Goal: Task Accomplishment & Management: Use online tool/utility

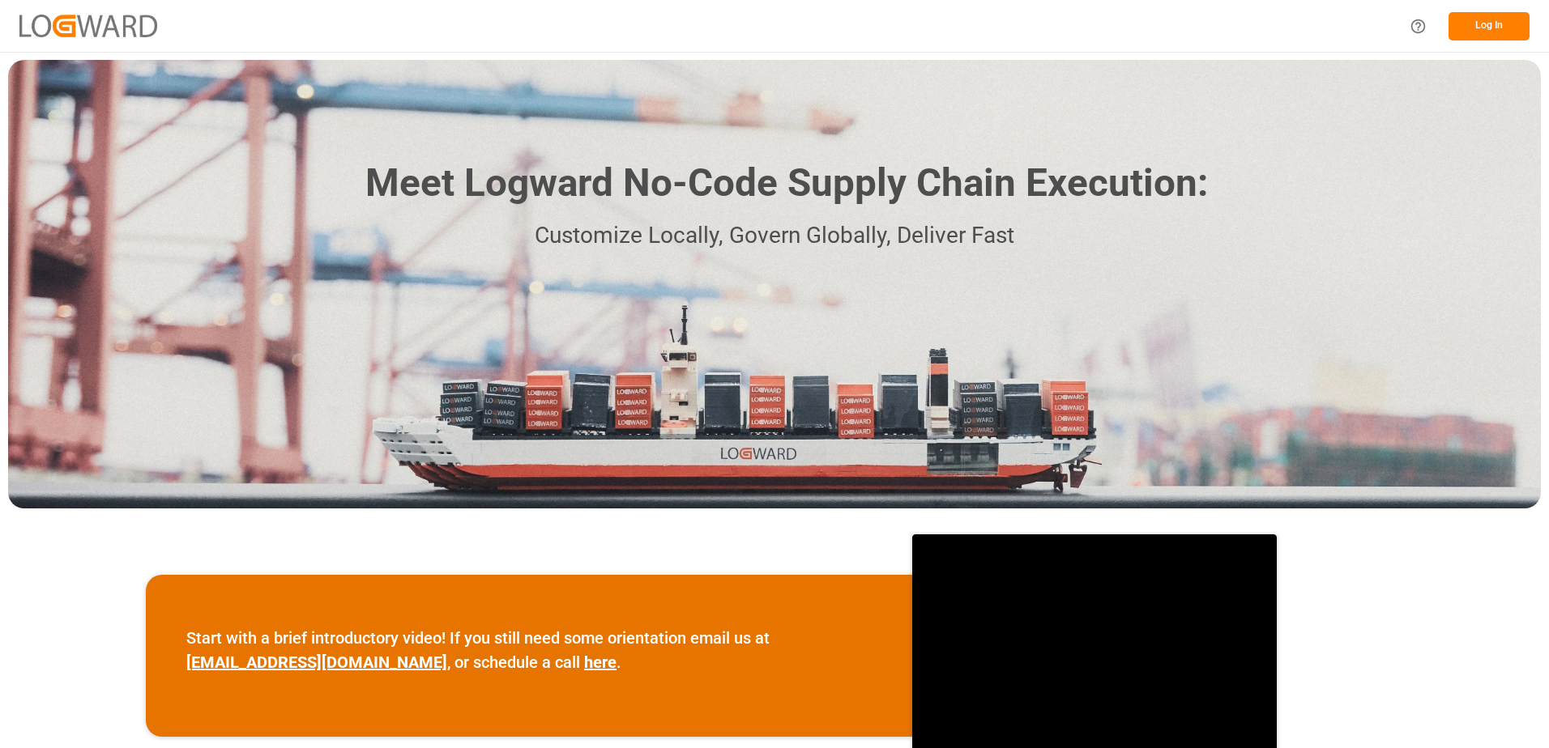
click at [1497, 36] on button "Log In" at bounding box center [1488, 26] width 81 height 28
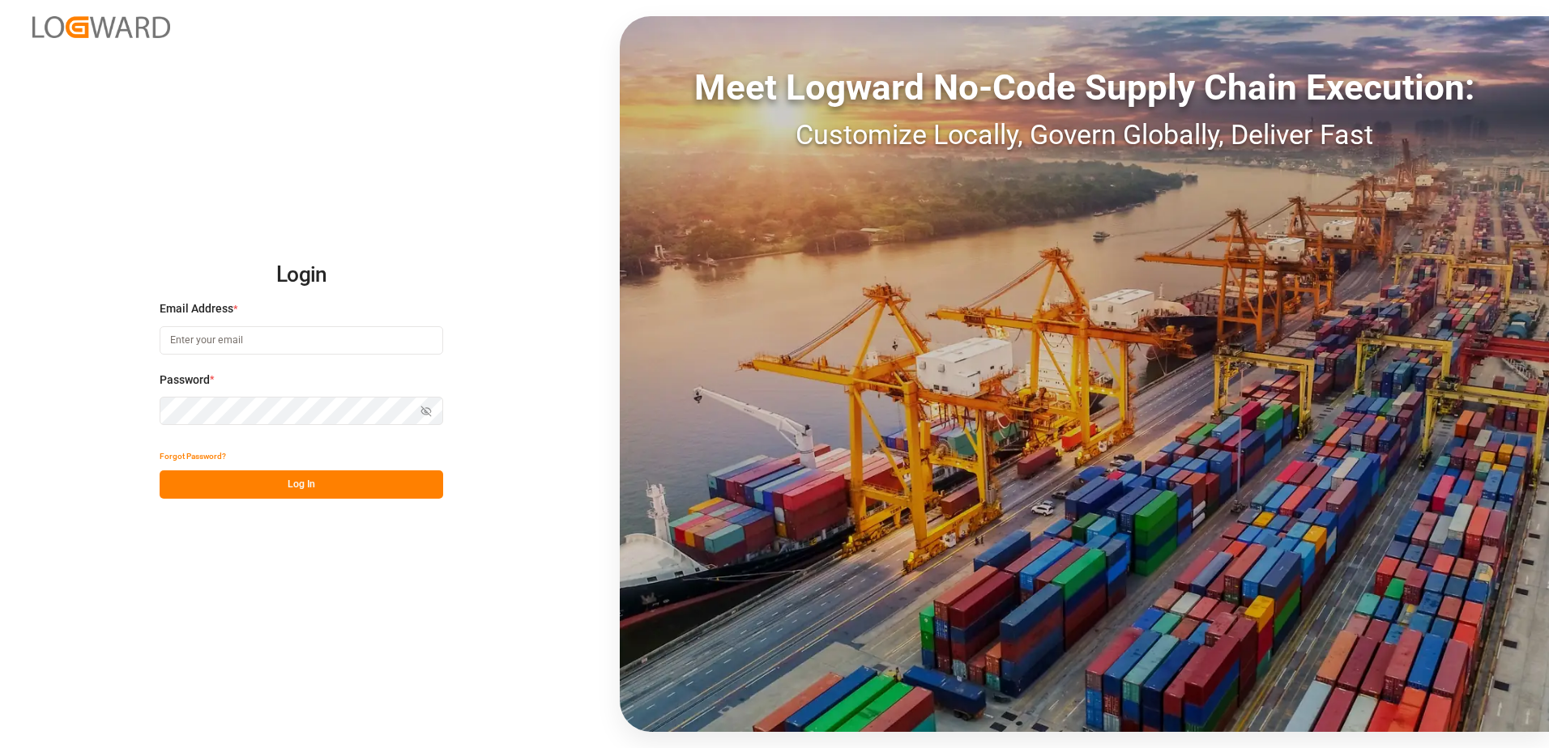
type input "[EMAIL_ADDRESS][DOMAIN_NAME]"
click at [289, 489] on button "Log In" at bounding box center [301, 485] width 283 height 28
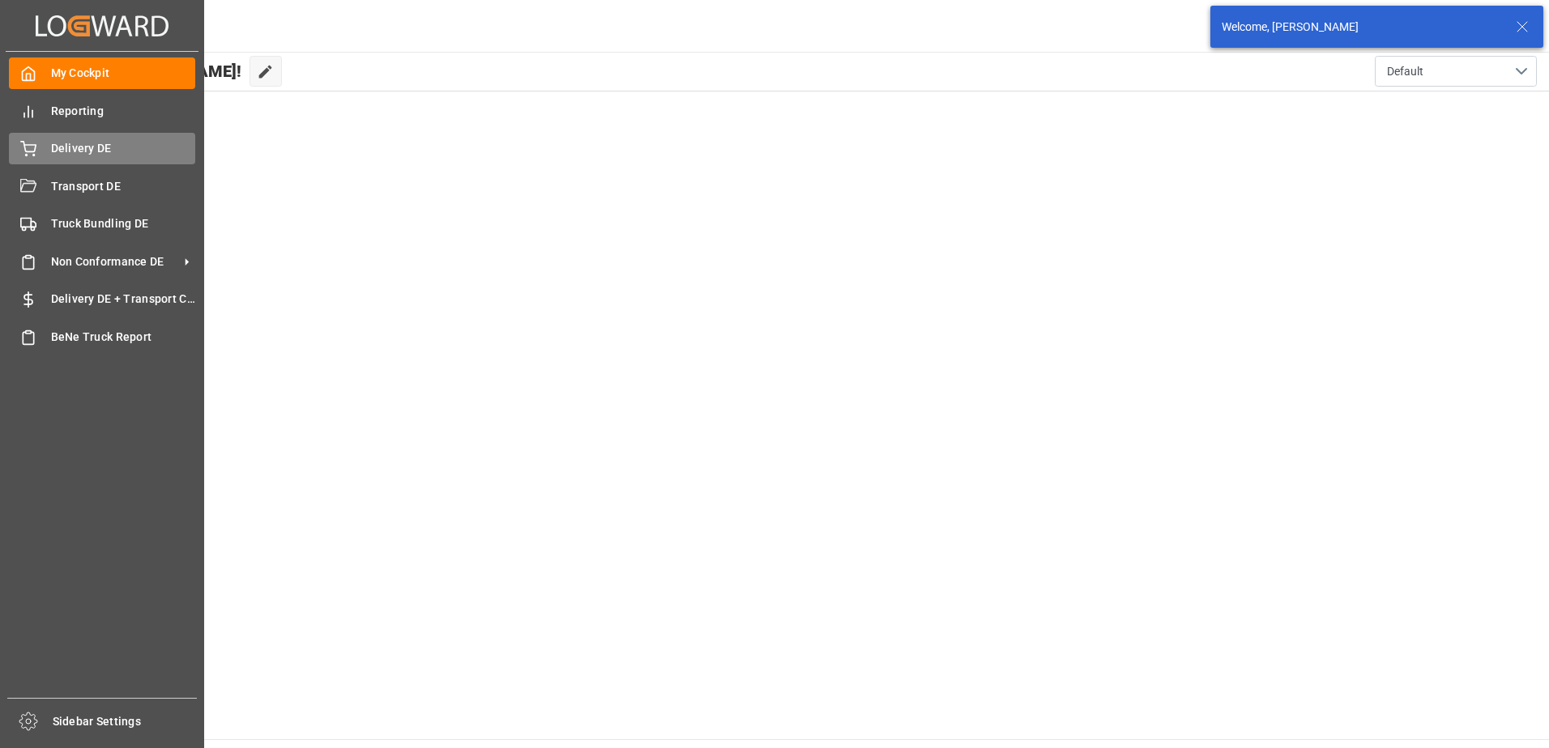
click at [41, 144] on div "Delivery DE Delivery DE" at bounding box center [102, 149] width 186 height 32
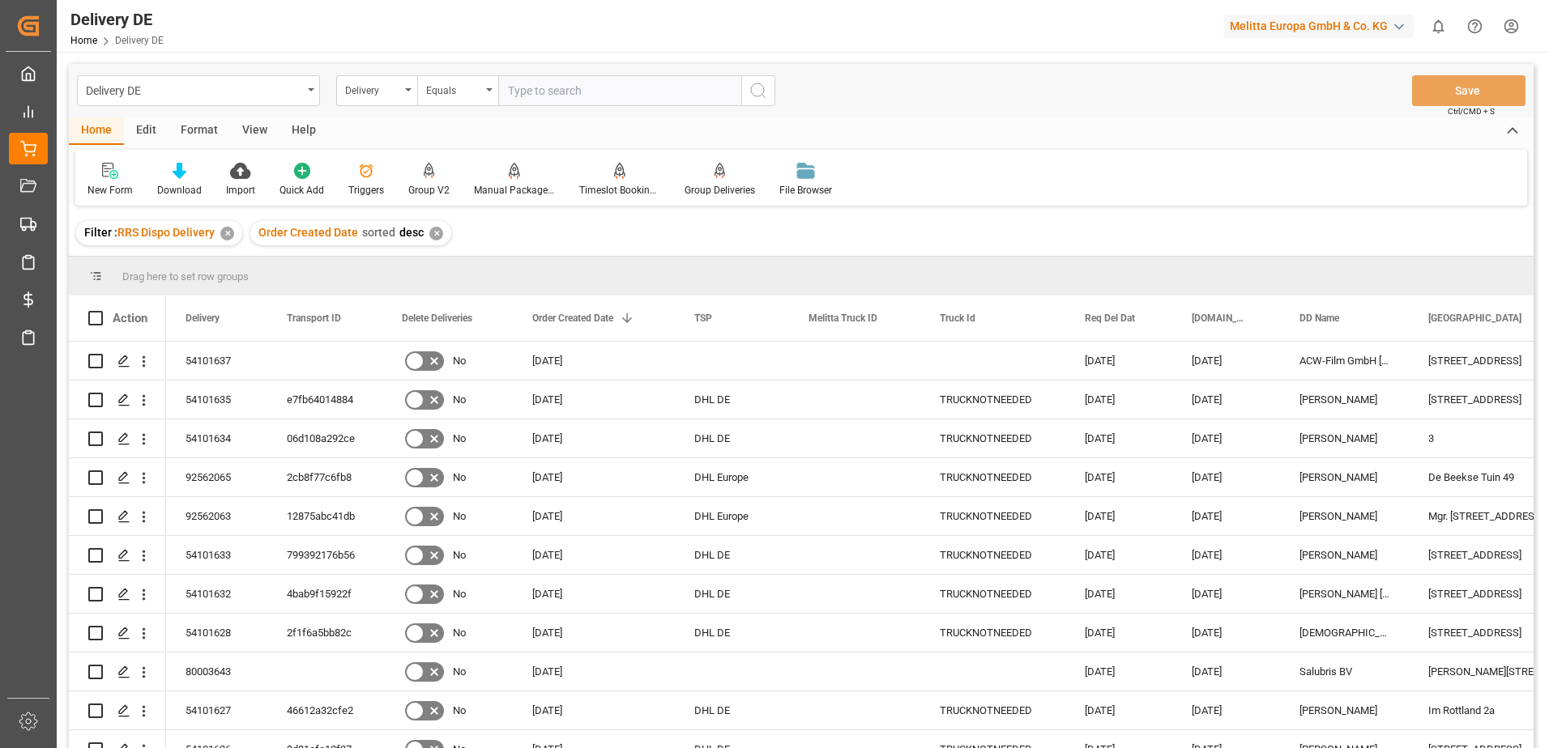
click at [1508, 20] on html "Created by potrace 1.15, written by [PERSON_NAME] [DATE]-[DATE] Created by potr…" at bounding box center [774, 374] width 1549 height 748
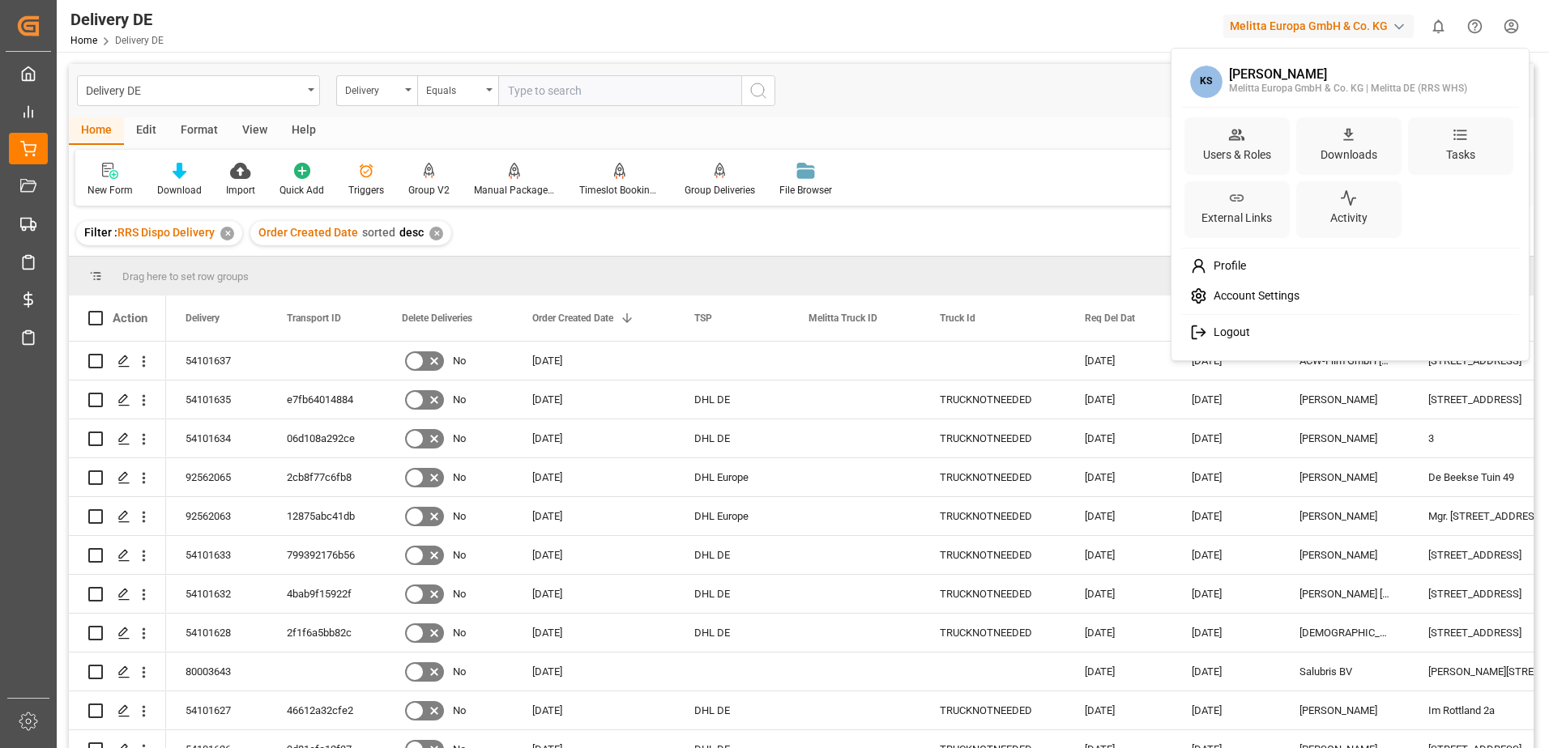
click at [1217, 333] on span "Logout" at bounding box center [1228, 333] width 43 height 15
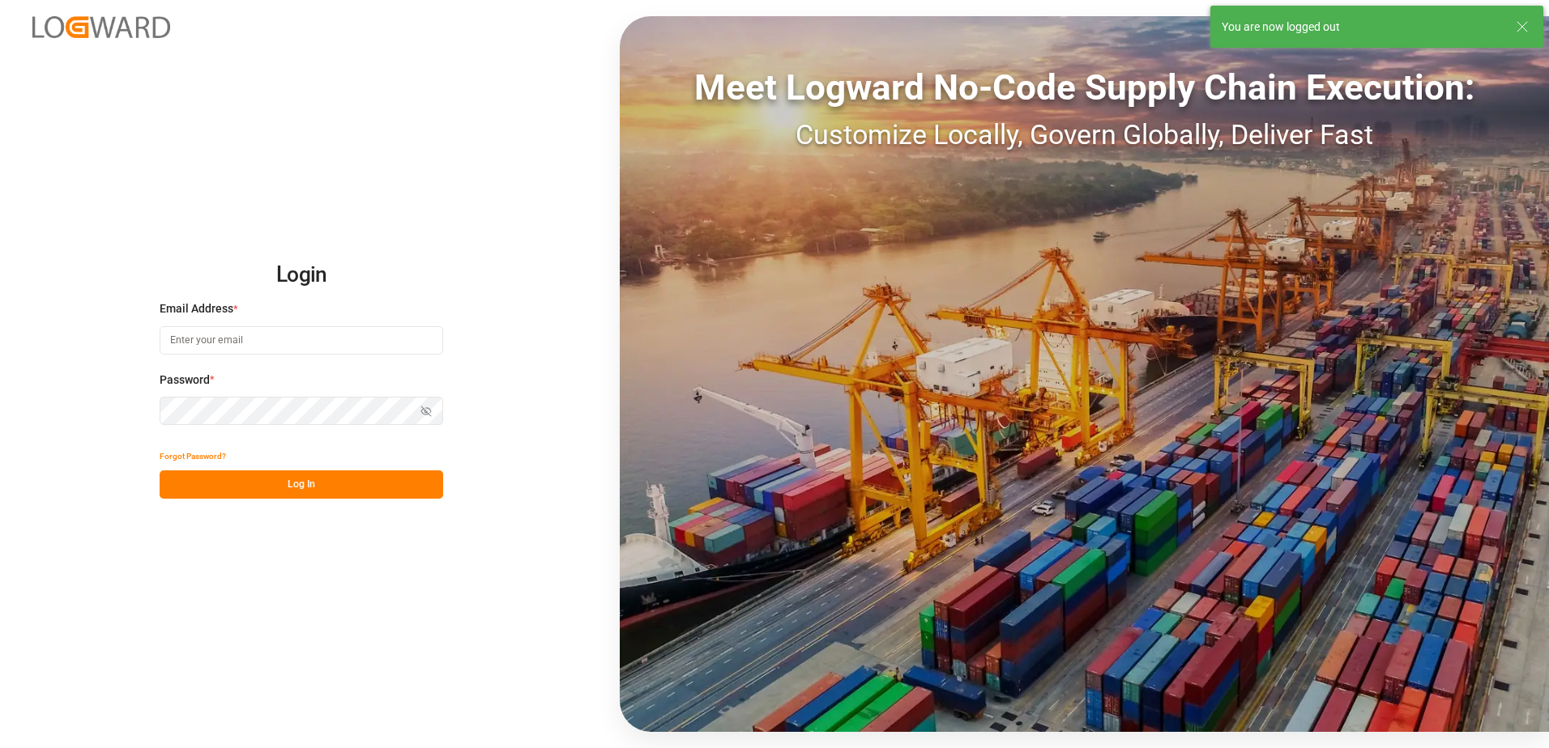
type input "[EMAIL_ADDRESS][DOMAIN_NAME]"
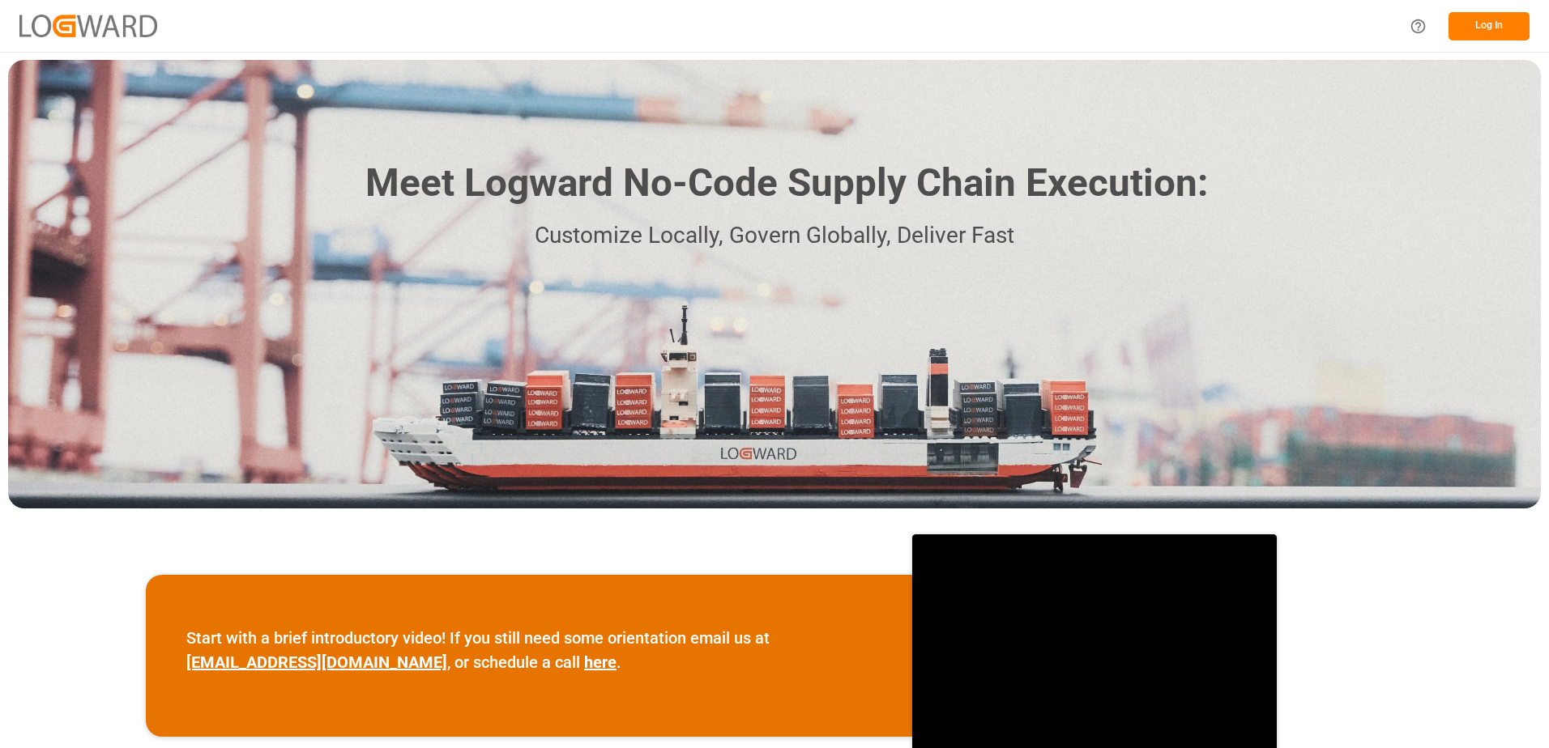
click at [1519, 21] on button "Log In" at bounding box center [1488, 26] width 81 height 28
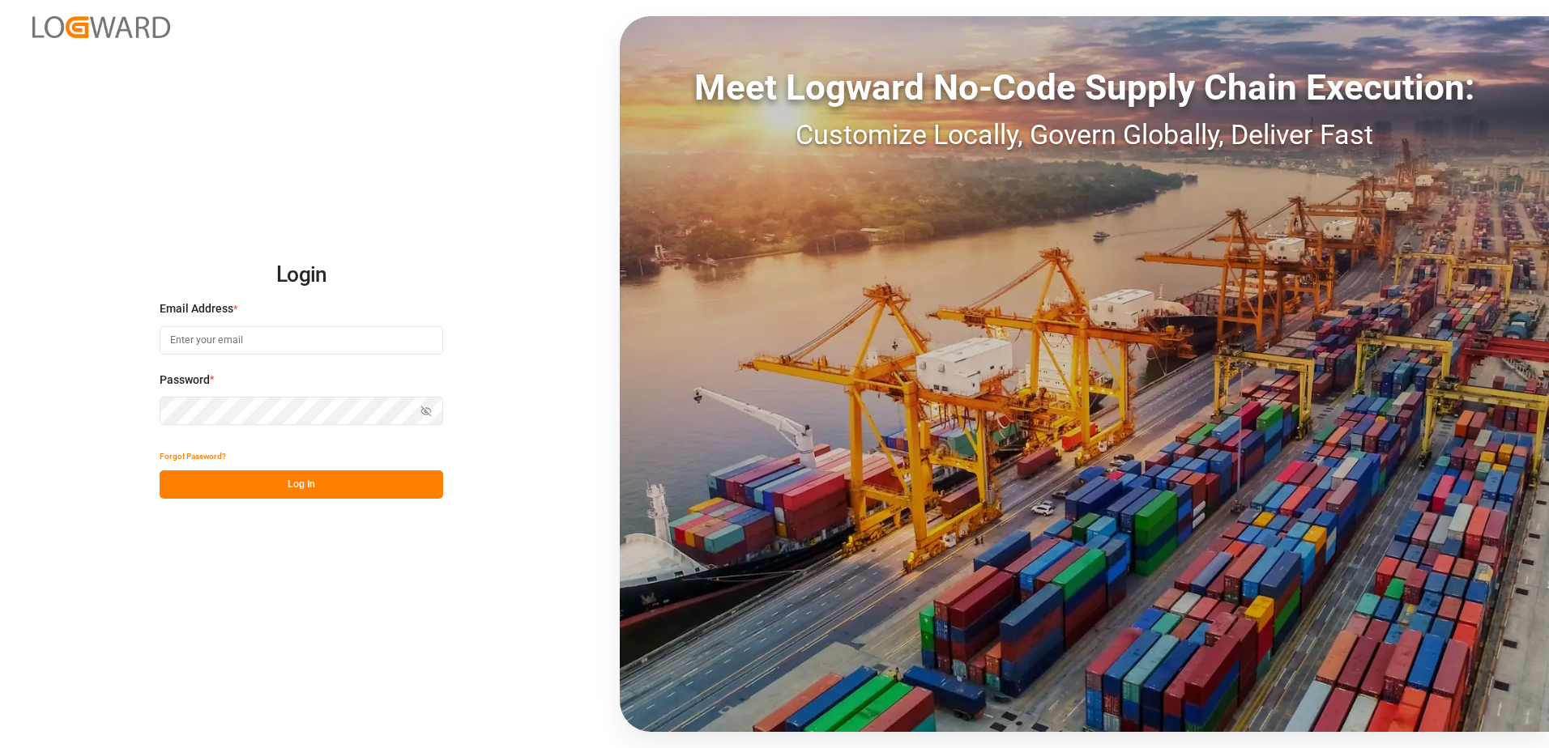
type input "[EMAIL_ADDRESS][DOMAIN_NAME]"
click at [296, 484] on button "Log In" at bounding box center [301, 485] width 283 height 28
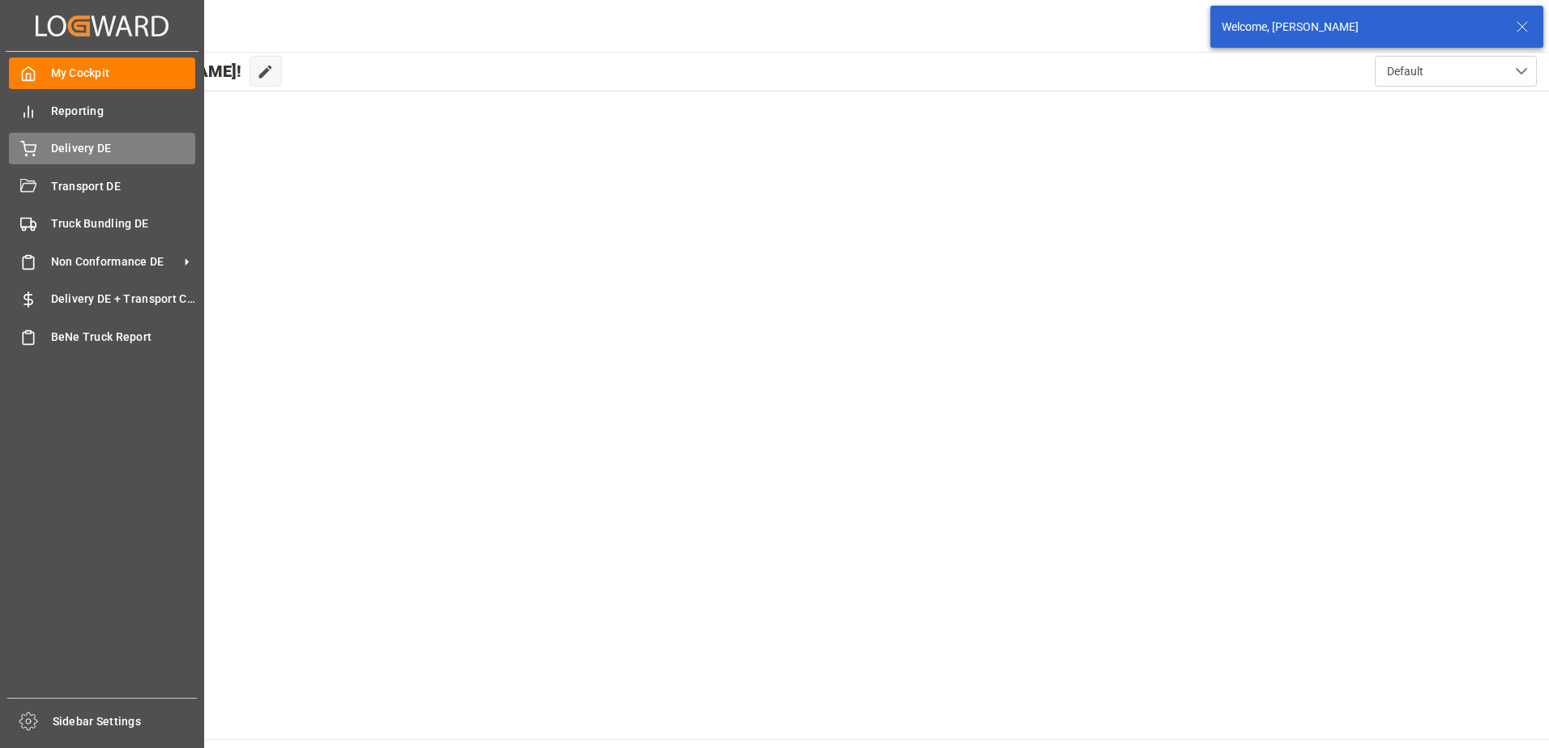
click at [19, 149] on div at bounding box center [23, 148] width 28 height 17
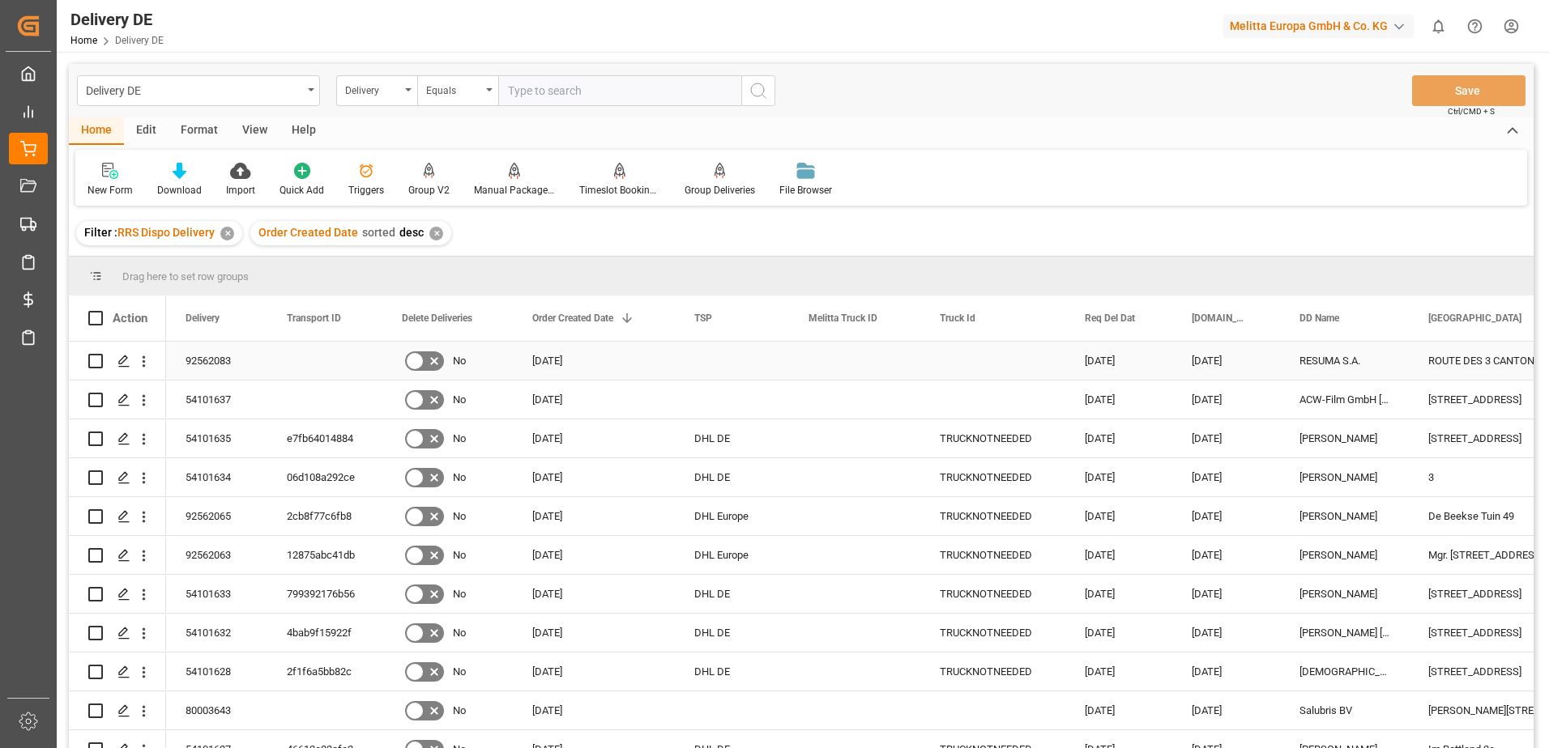
click at [96, 361] on input "Press Space to toggle row selection (unchecked)" at bounding box center [95, 361] width 15 height 15
checkbox input "true"
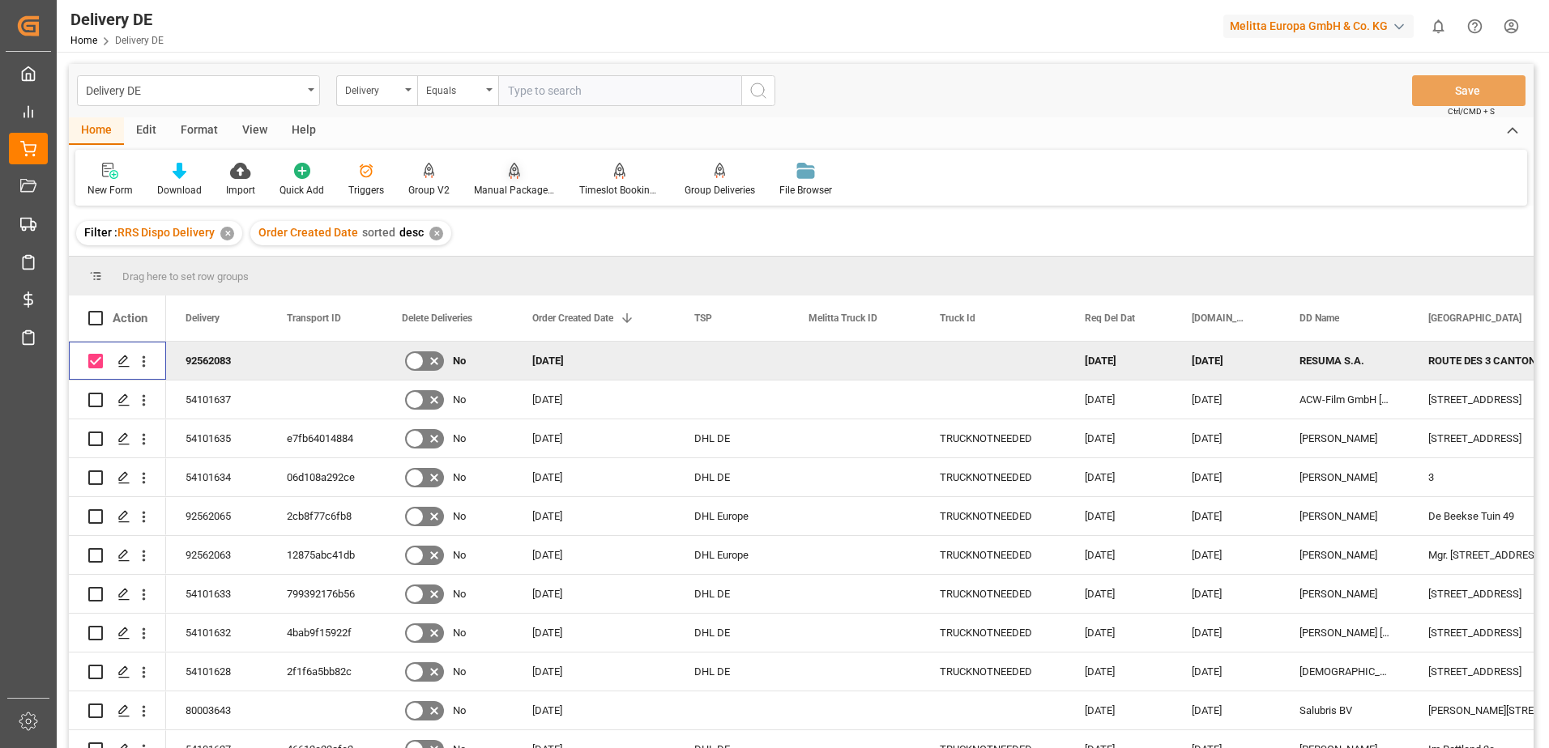
click at [513, 181] on div "Manual Package TypeDetermination" at bounding box center [514, 180] width 105 height 36
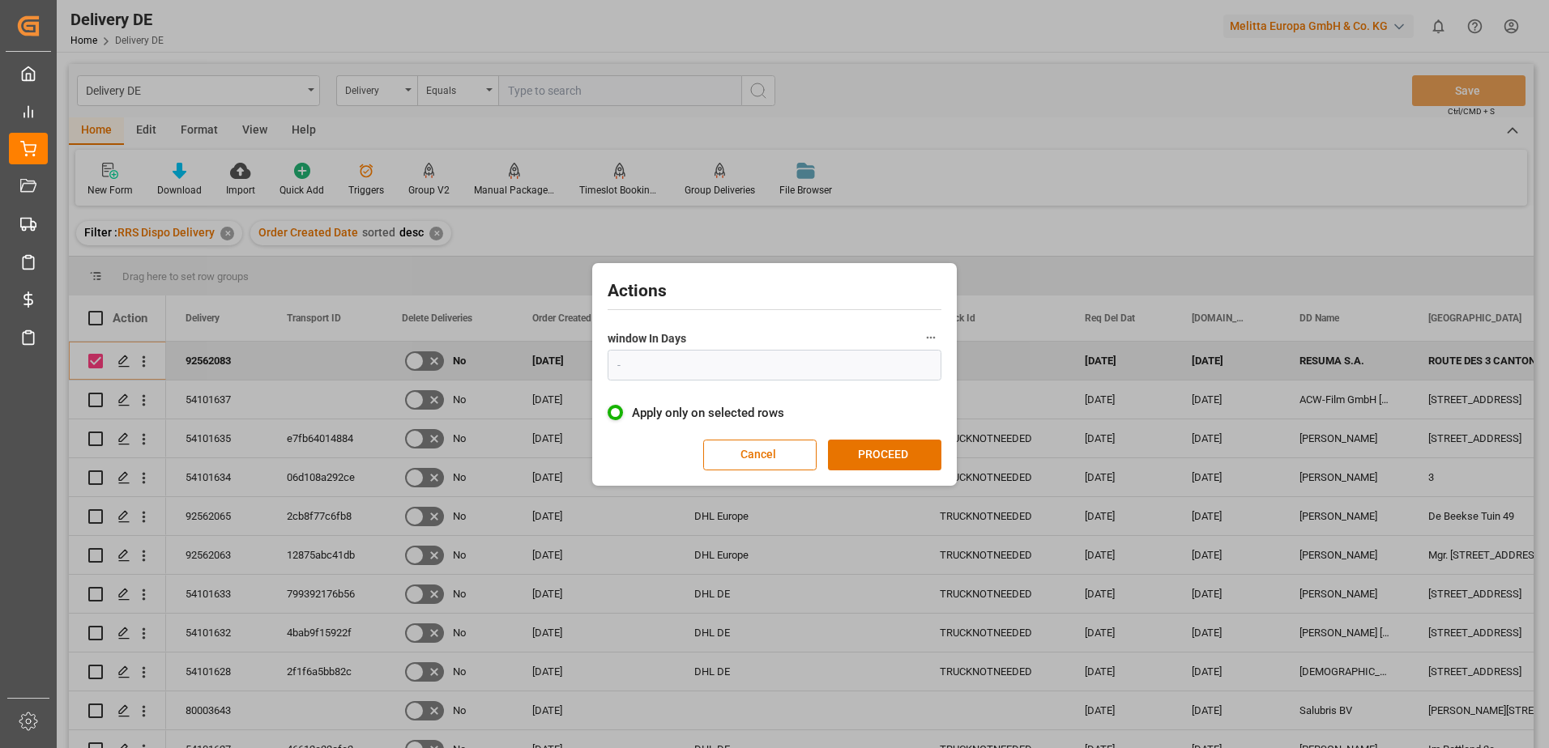
type input "1"
click at [884, 458] on button "PROCEED" at bounding box center [884, 455] width 113 height 31
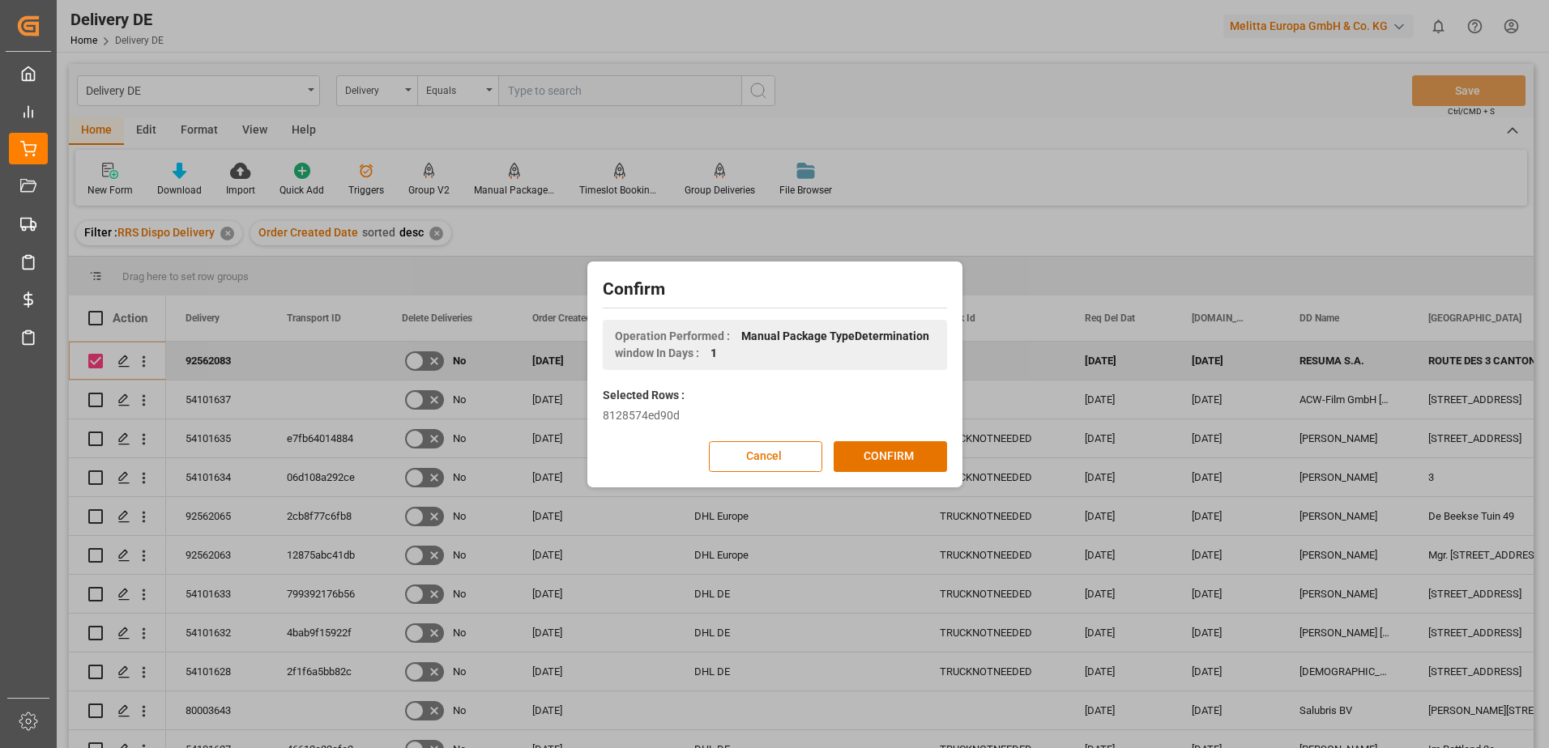
click at [884, 458] on button "CONFIRM" at bounding box center [889, 456] width 113 height 31
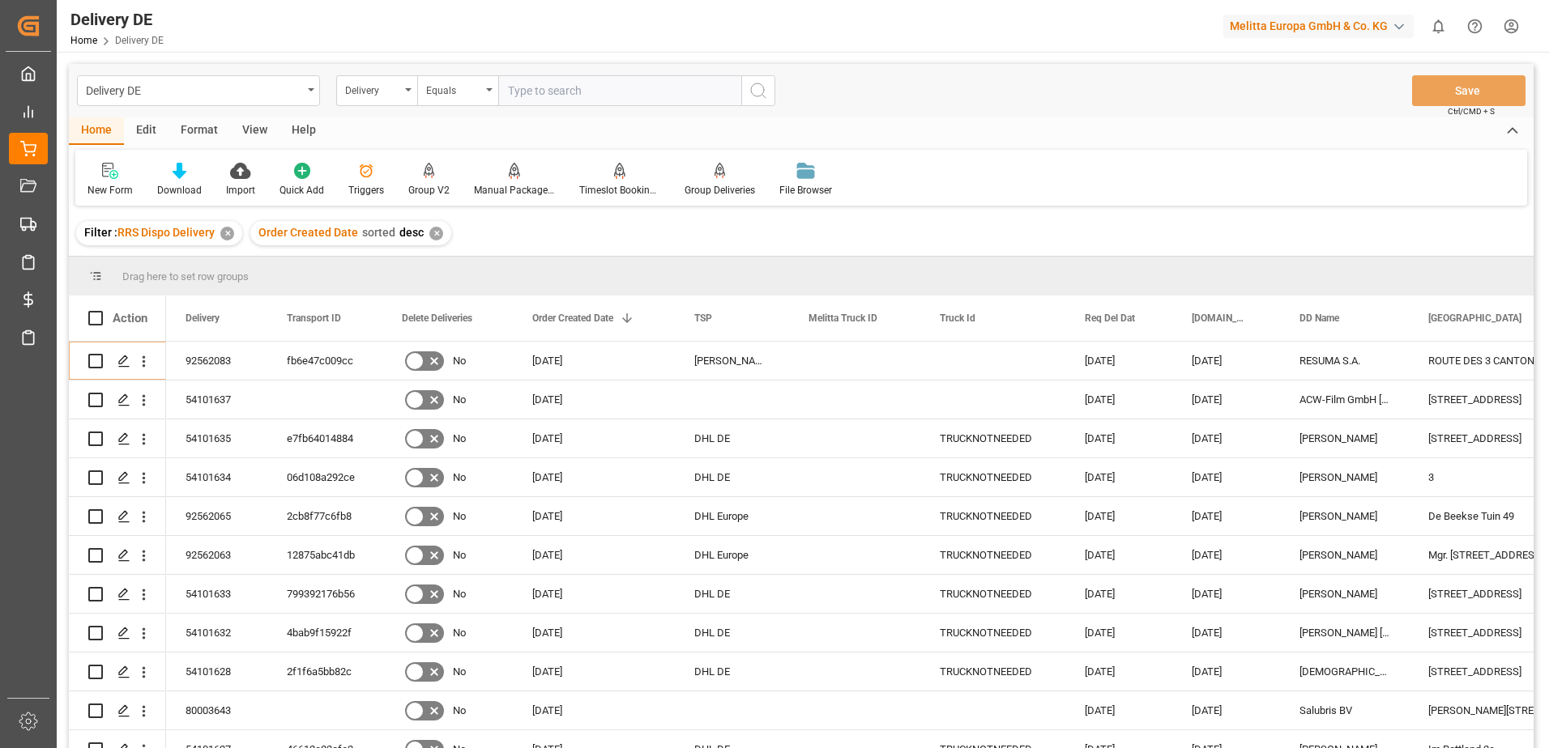
click at [527, 91] on input "text" at bounding box center [619, 90] width 243 height 31
type input "92562084"
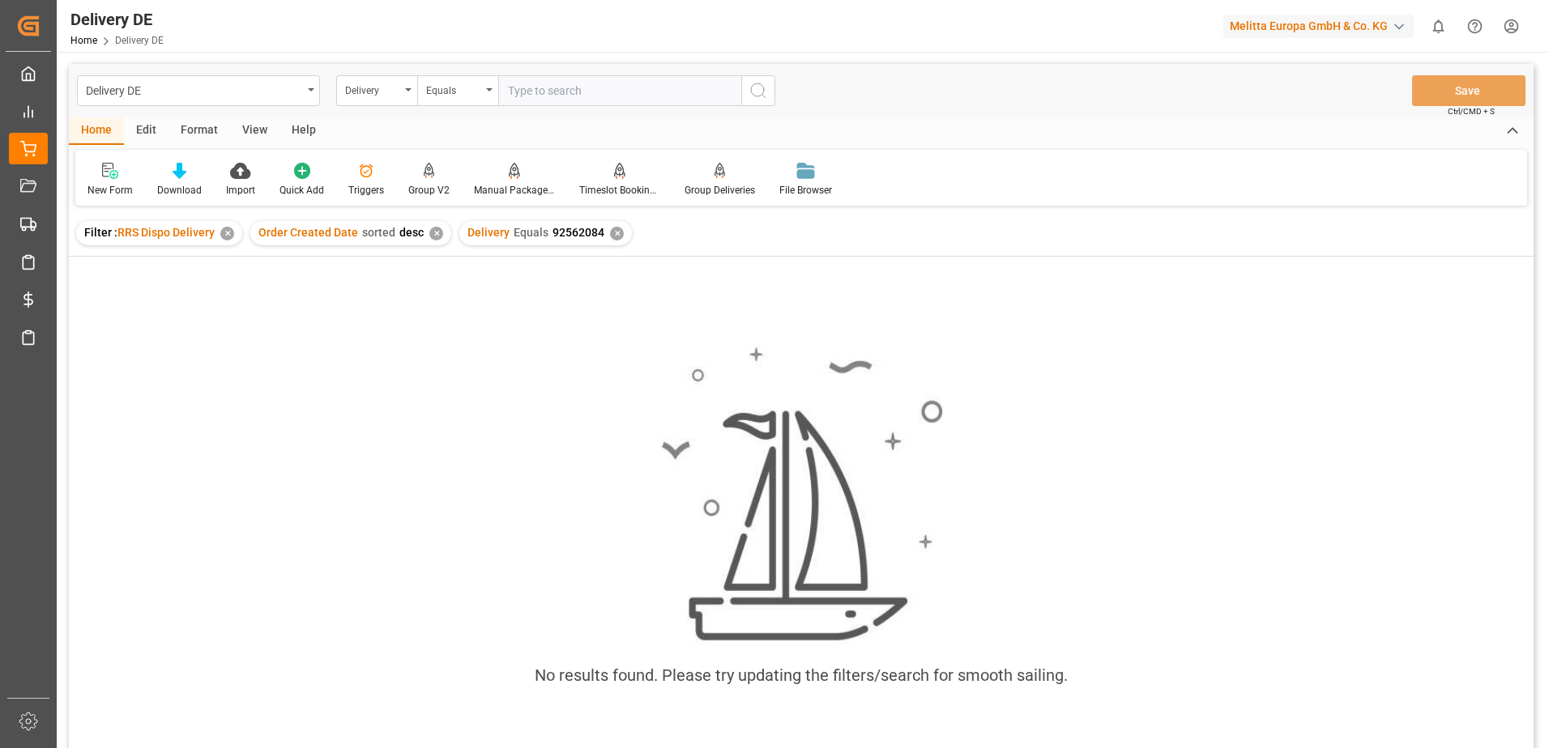
click at [610, 232] on div "✕" at bounding box center [617, 234] width 14 height 14
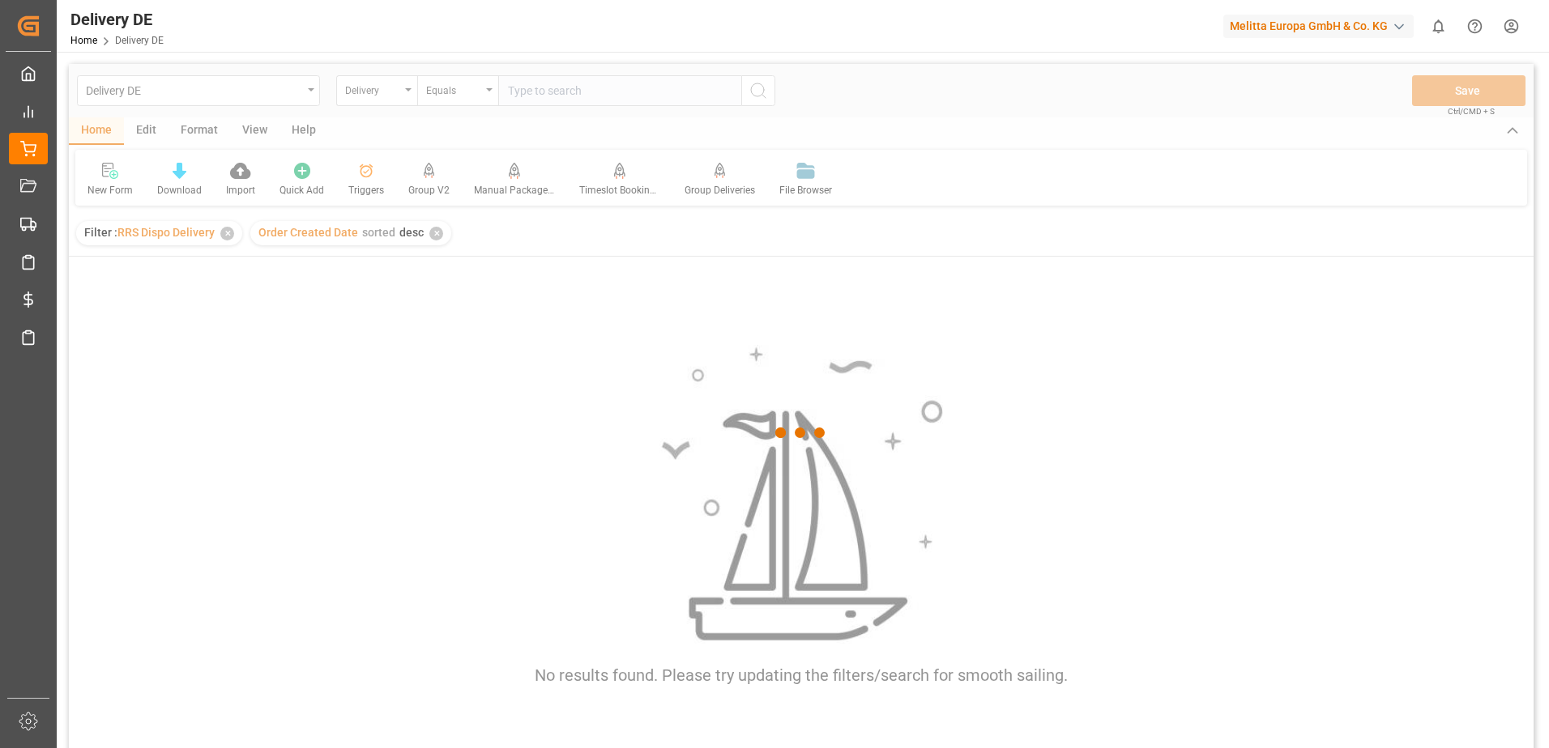
click at [434, 240] on div at bounding box center [801, 433] width 1464 height 739
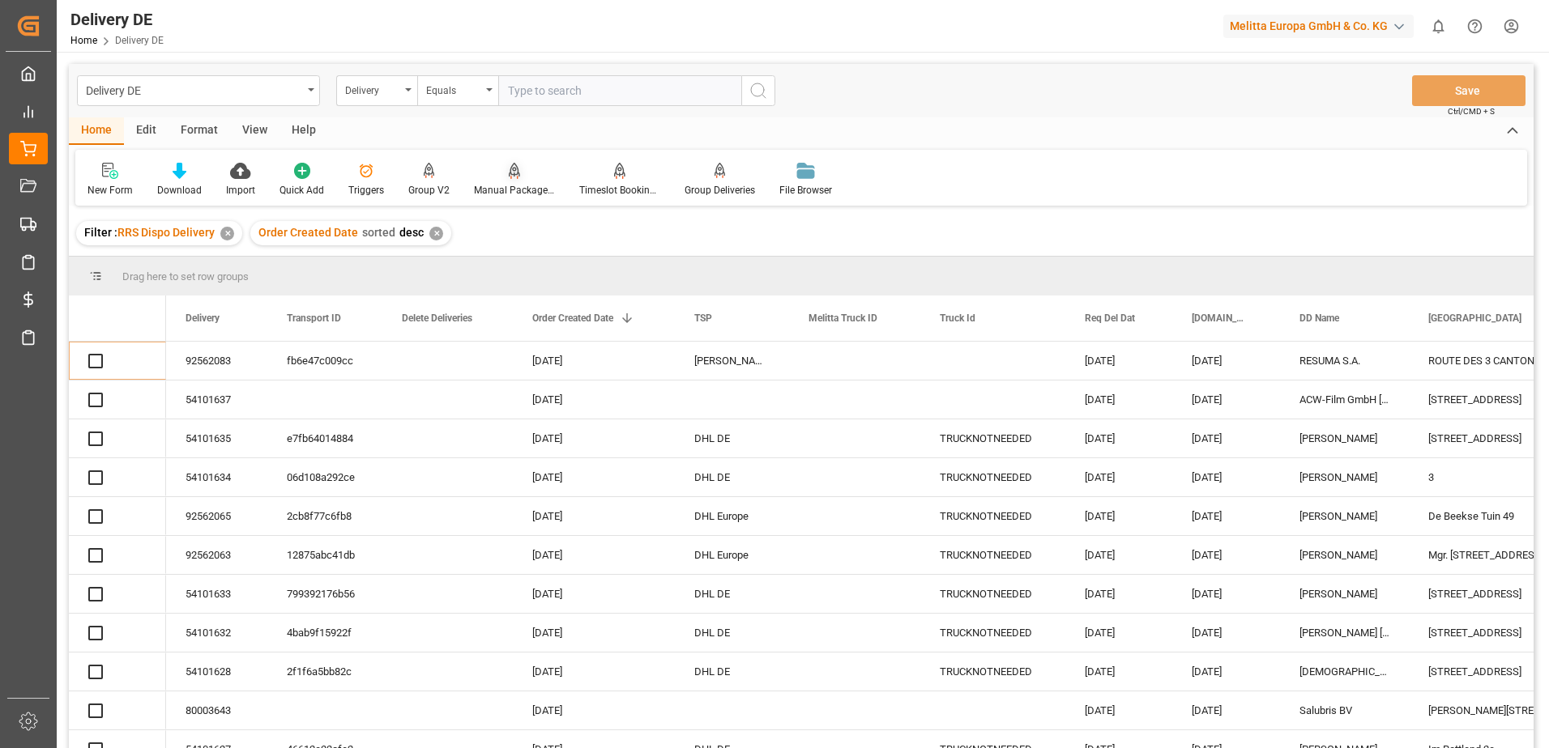
click at [433, 231] on div "✕" at bounding box center [436, 234] width 14 height 14
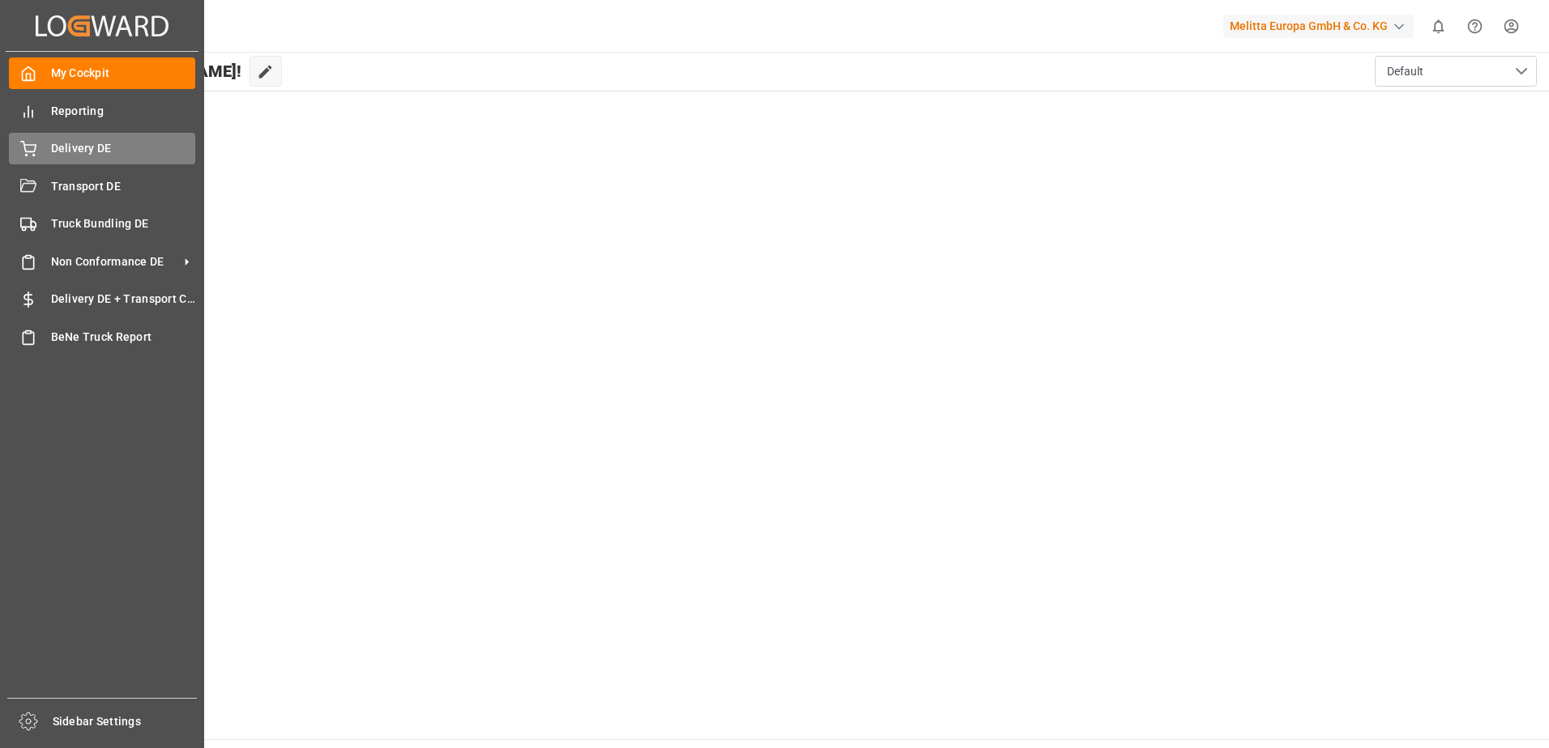
click at [37, 143] on div "Delivery DE Delivery DE" at bounding box center [102, 149] width 186 height 32
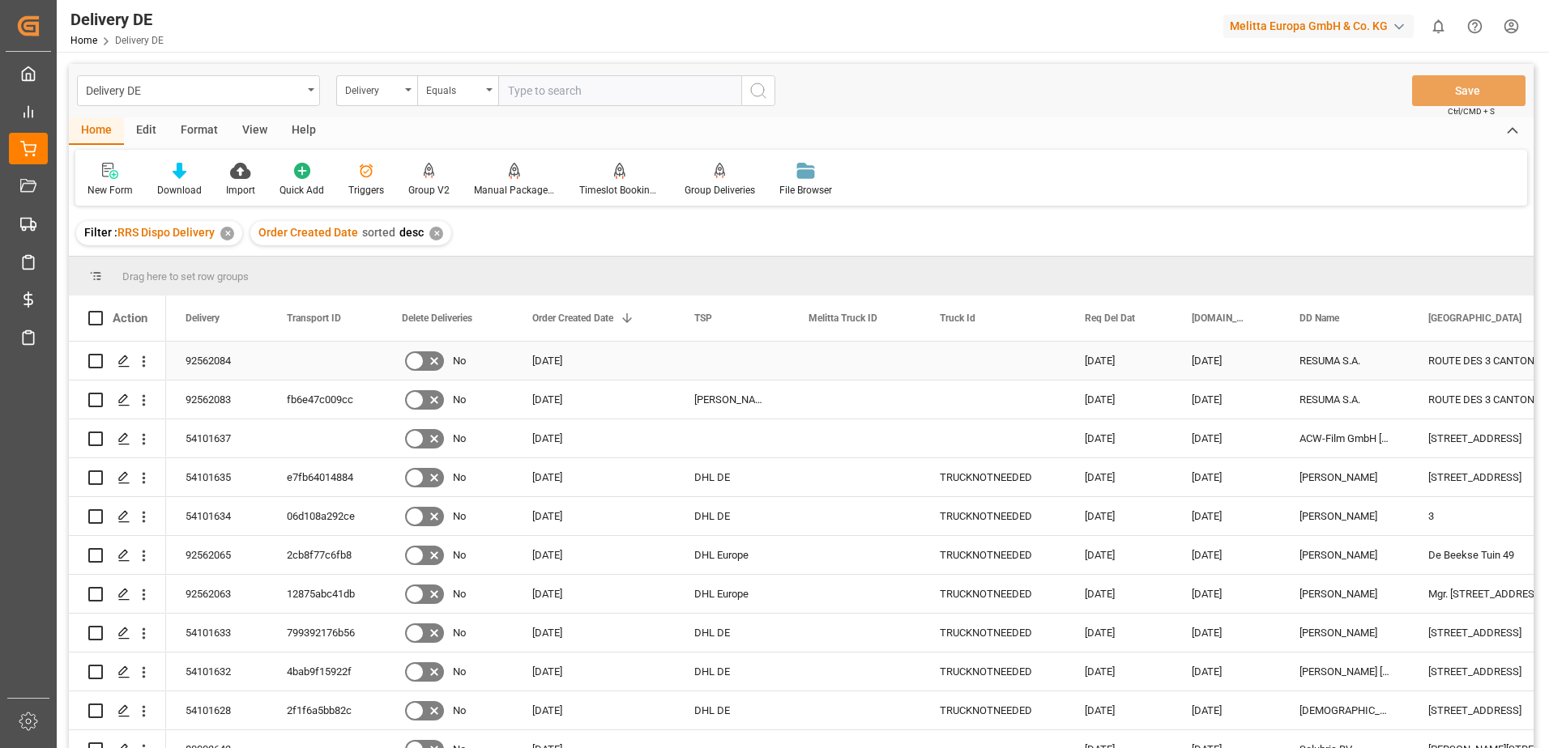
click at [97, 356] on input "Press Space to toggle row selection (unchecked)" at bounding box center [95, 361] width 15 height 15
checkbox input "true"
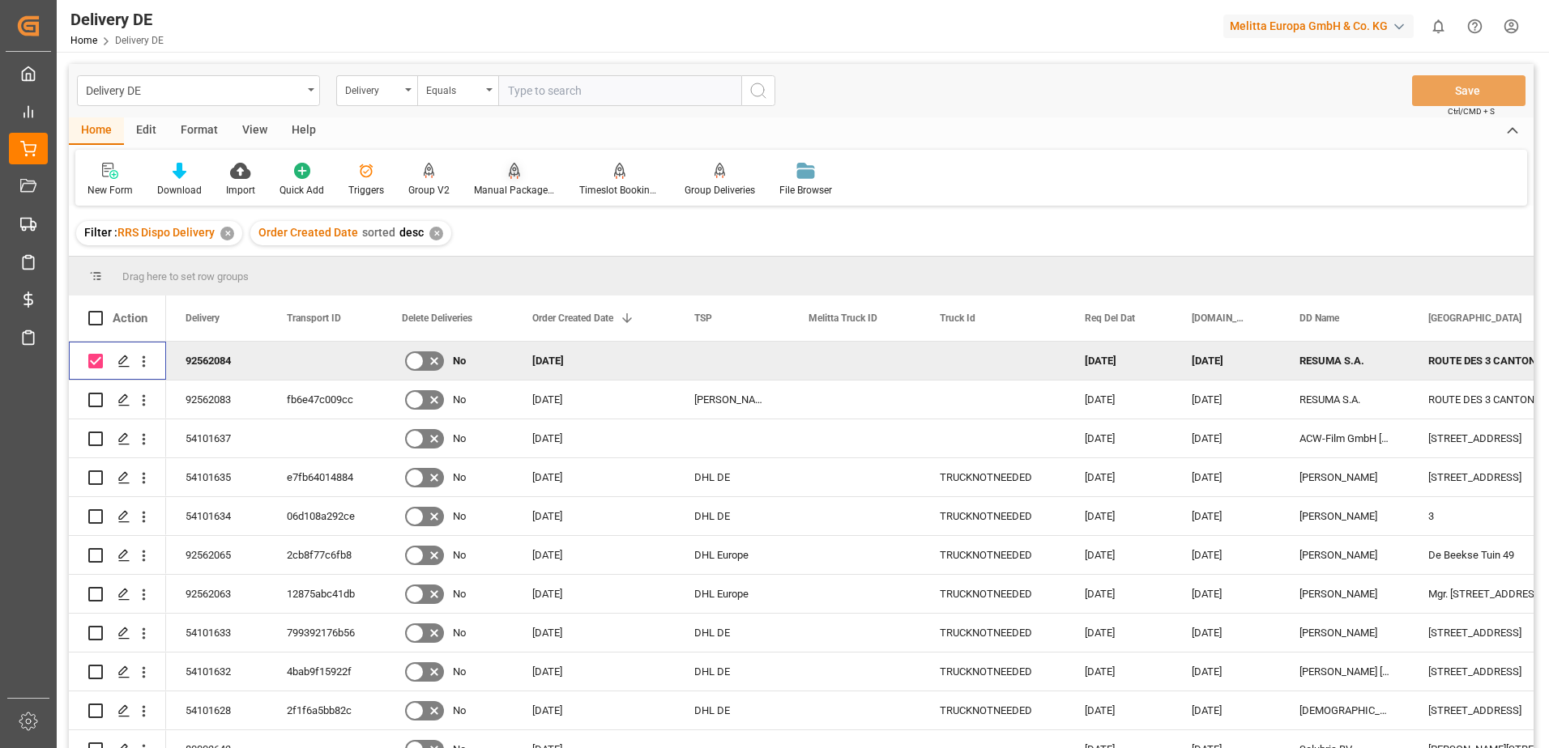
click at [523, 183] on div "Manual Package TypeDetermination" at bounding box center [514, 190] width 81 height 15
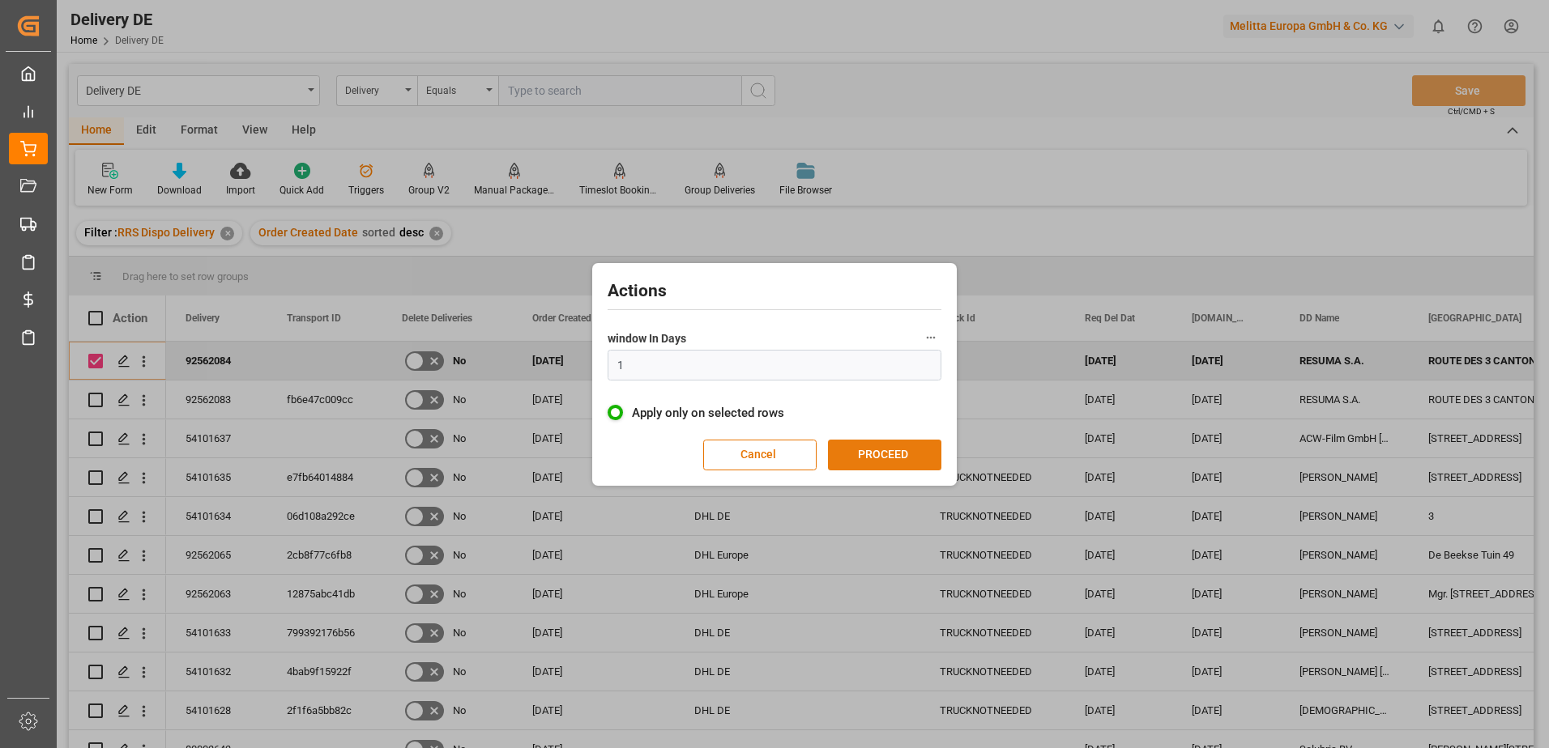
click at [857, 455] on button "PROCEED" at bounding box center [884, 455] width 113 height 31
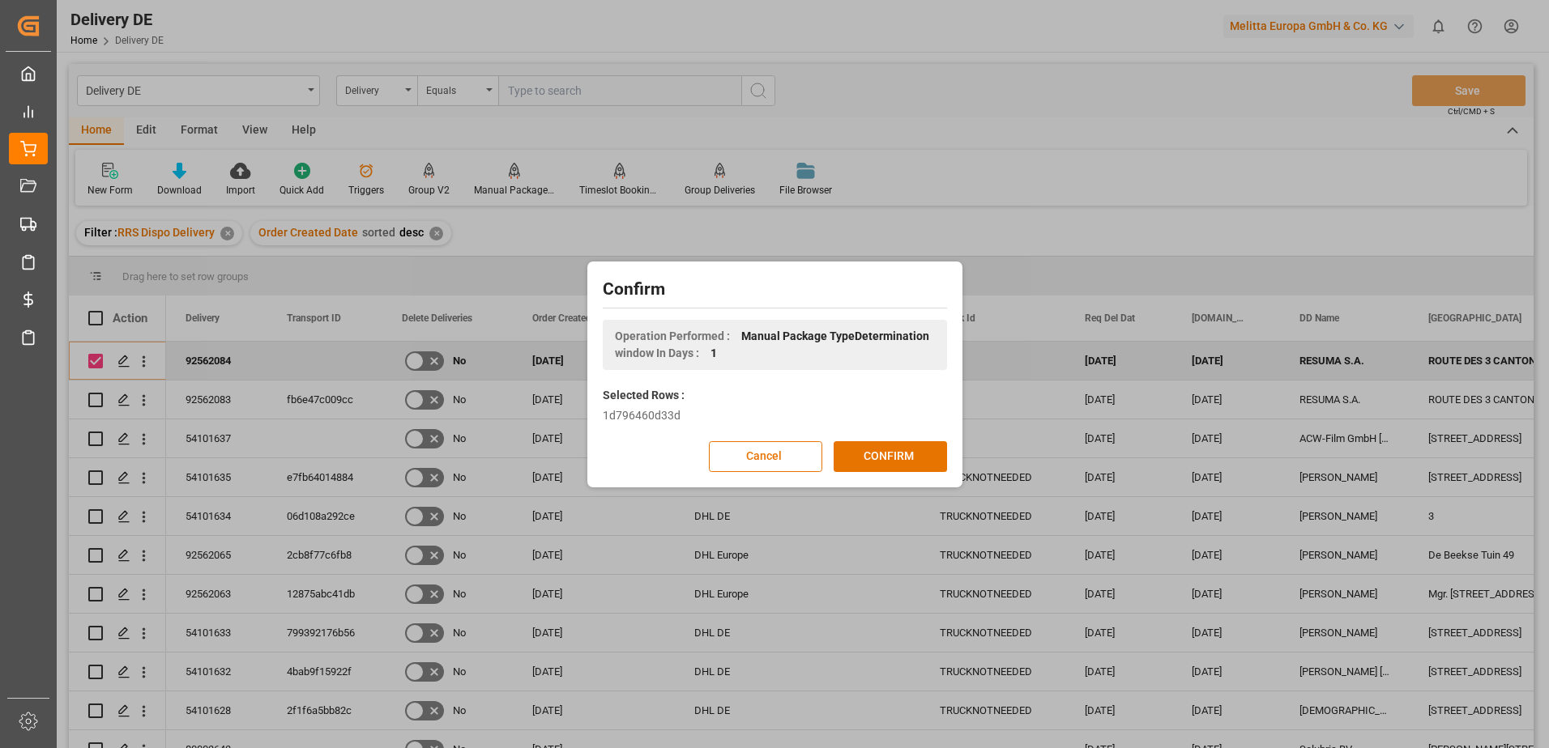
click at [857, 455] on button "CONFIRM" at bounding box center [889, 456] width 113 height 31
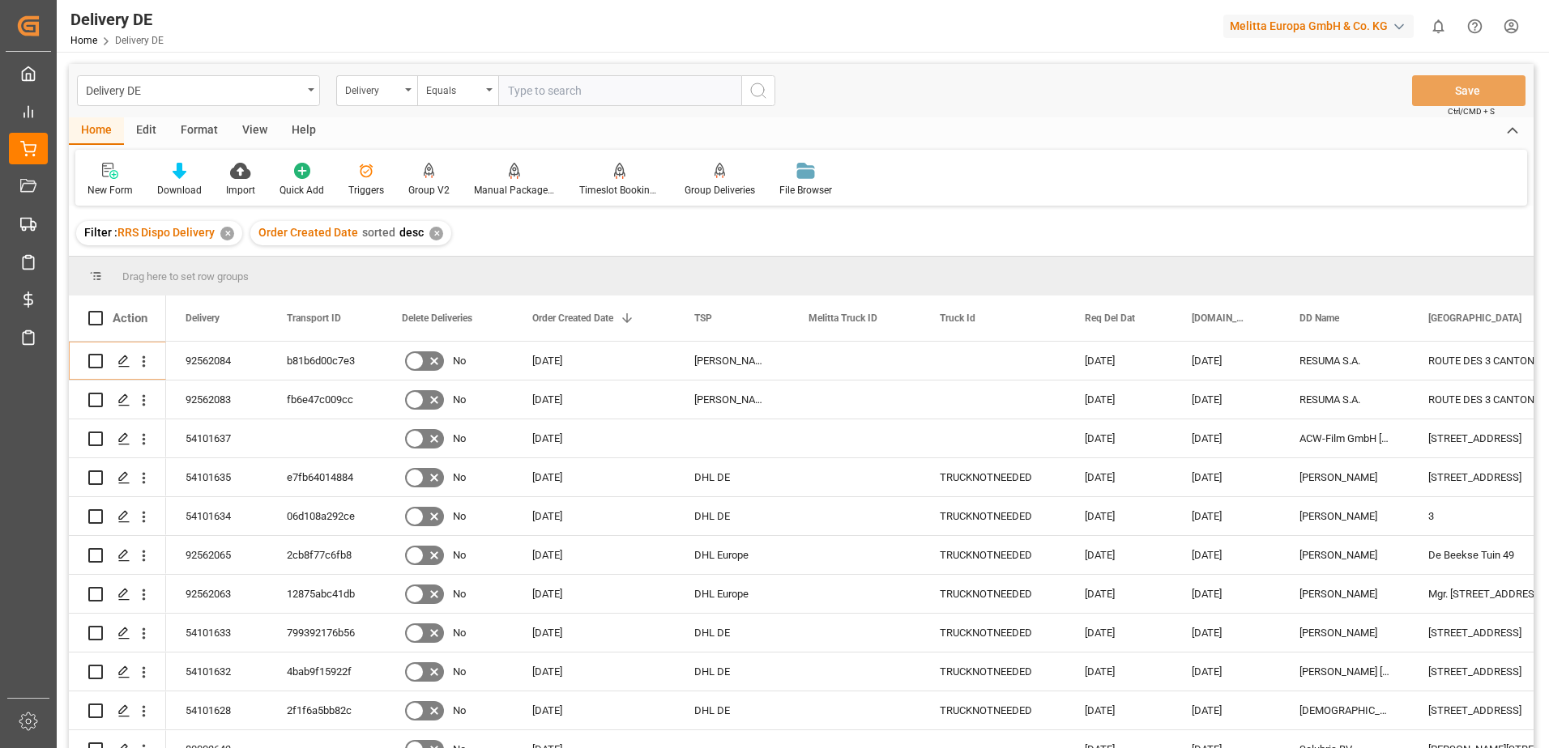
click at [1511, 23] on html "Created by potrace 1.15, written by [PERSON_NAME] [DATE]-[DATE] Created by potr…" at bounding box center [774, 374] width 1549 height 748
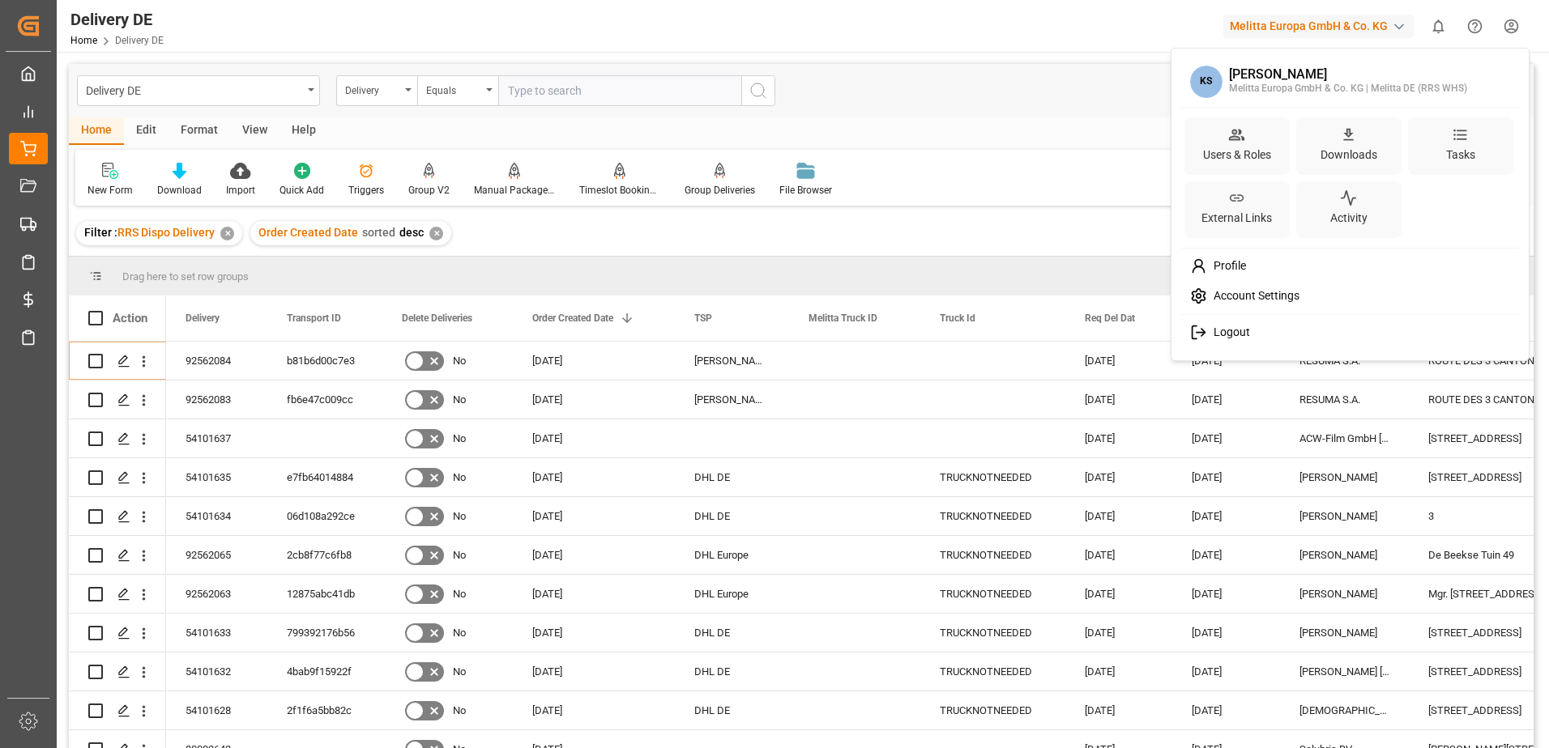
click at [1213, 328] on span "Logout" at bounding box center [1228, 333] width 43 height 15
